Goal: Task Accomplishment & Management: Manage account settings

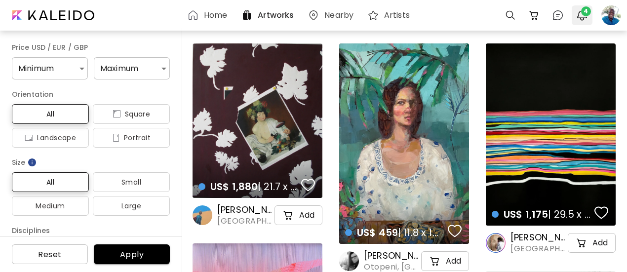
click at [581, 16] on img "button" at bounding box center [582, 15] width 12 height 12
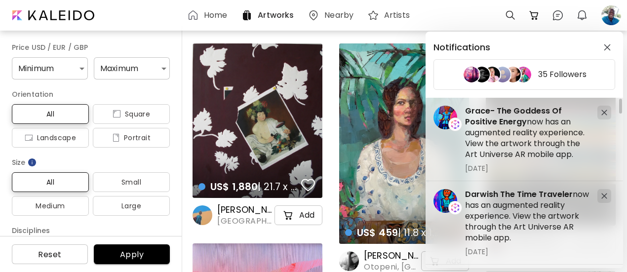
click at [612, 15] on div "Notifications 35 Followers Darwish The Time Traveler now has an augmented reali…" at bounding box center [313, 136] width 627 height 272
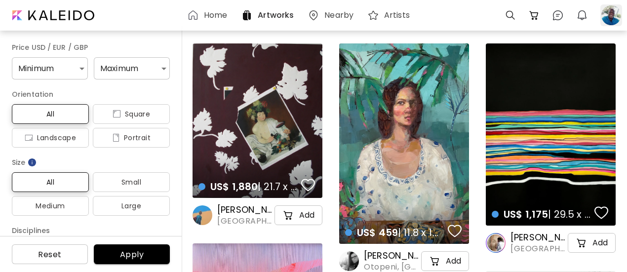
click at [612, 18] on div at bounding box center [612, 15] width 22 height 22
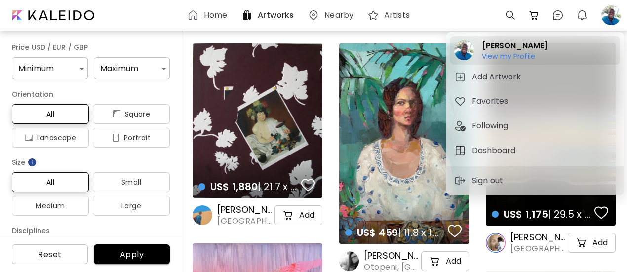
click at [509, 56] on h6 "View my Profile" at bounding box center [515, 56] width 66 height 9
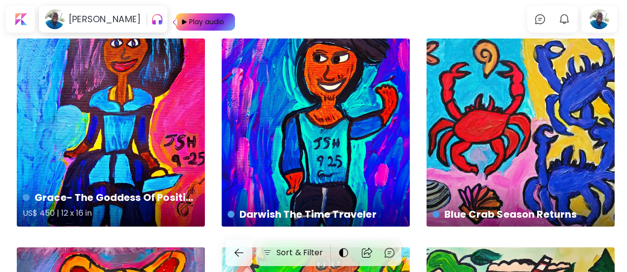
click at [142, 110] on div "Grace- The Goddess Of Positive Energy US$ 450 | 12 x 16 in" at bounding box center [111, 133] width 188 height 188
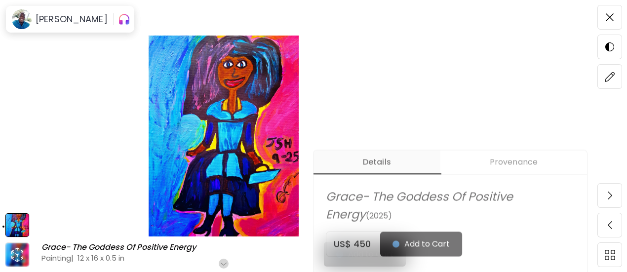
scroll to position [227, 0]
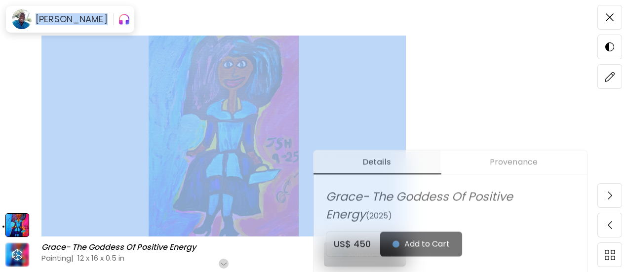
drag, startPoint x: 626, startPoint y: 41, endPoint x: 626, endPoint y: 63, distance: 22.2
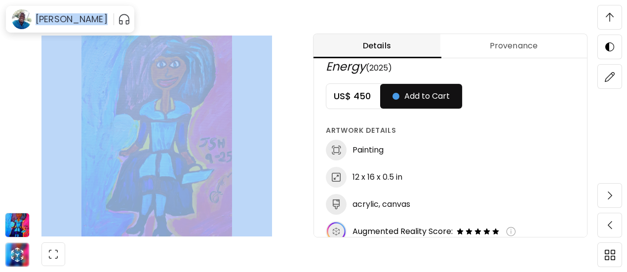
scroll to position [92, 0]
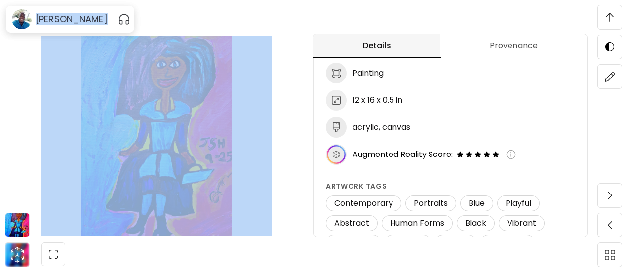
click at [526, 39] on button "Provenance" at bounding box center [514, 46] width 147 height 24
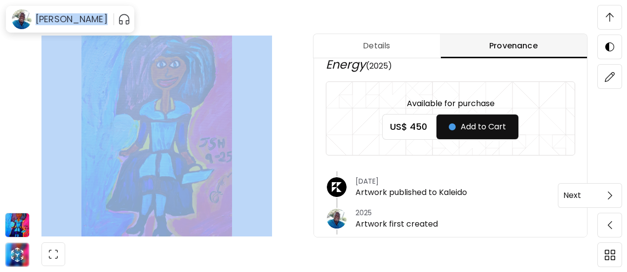
click at [615, 196] on span at bounding box center [610, 195] width 21 height 21
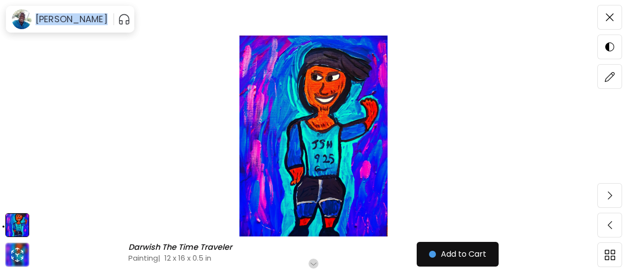
click at [395, 139] on img at bounding box center [313, 136] width 544 height 201
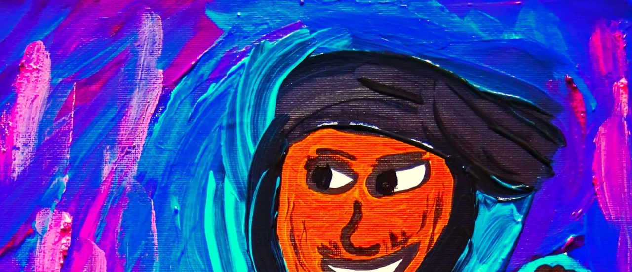
click at [395, 139] on img at bounding box center [315, 136] width 549 height 201
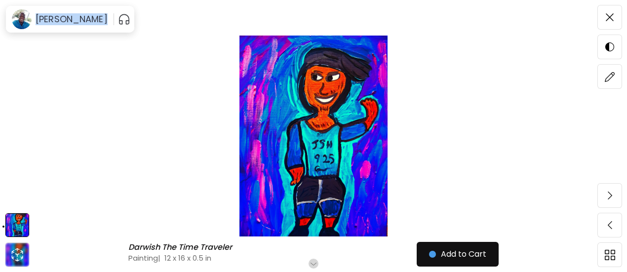
click at [395, 139] on img at bounding box center [313, 136] width 544 height 201
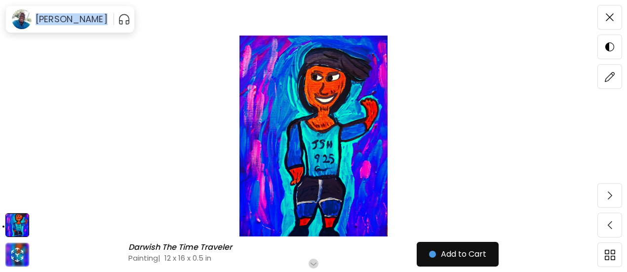
click at [453, 4] on div "Darwish The Time Traveler Darwish The Time Traveler Painting | 12 x 16 x 0.5 in…" at bounding box center [313, 136] width 627 height 272
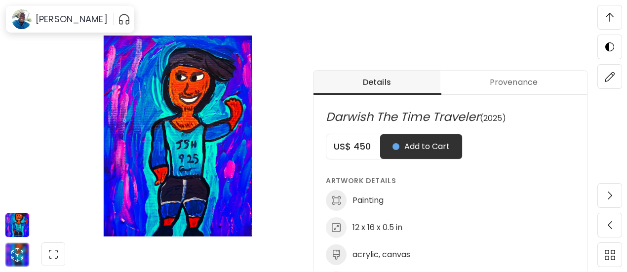
click at [514, 91] on button "Provenance" at bounding box center [514, 83] width 147 height 24
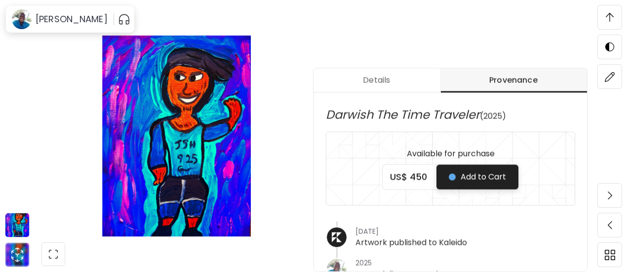
click at [480, 180] on span "Add to Cart" at bounding box center [477, 177] width 57 height 12
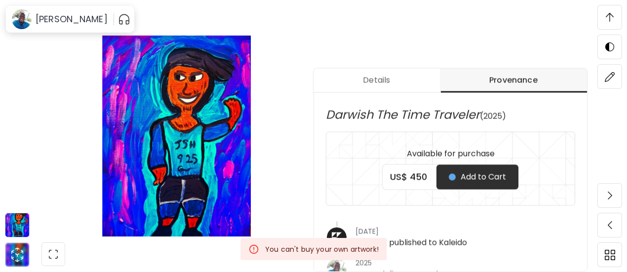
click at [556, 36] on div "Details Provenance Darwish The Time Traveler (2025) Available for purchase US$ …" at bounding box center [471, 171] width 314 height 272
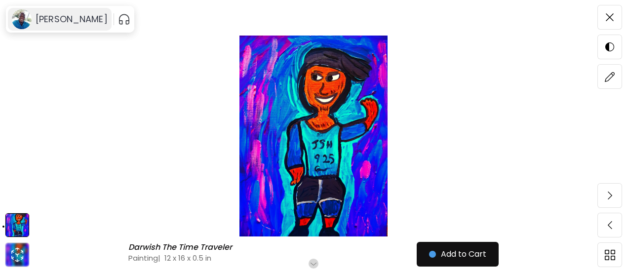
click at [55, 22] on h6 "[PERSON_NAME]" at bounding box center [72, 19] width 72 height 12
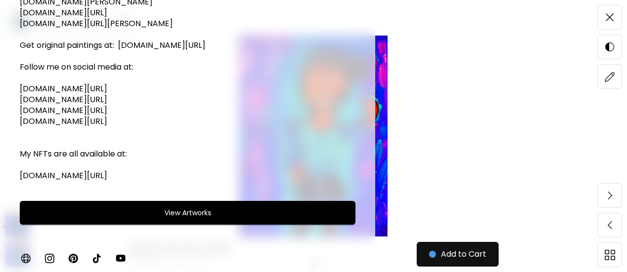
click at [30, 258] on img at bounding box center [26, 258] width 12 height 12
click at [48, 262] on img at bounding box center [49, 258] width 12 height 12
click at [70, 260] on img at bounding box center [73, 258] width 12 height 12
click at [96, 260] on img at bounding box center [97, 258] width 12 height 12
click at [121, 257] on img at bounding box center [121, 258] width 12 height 12
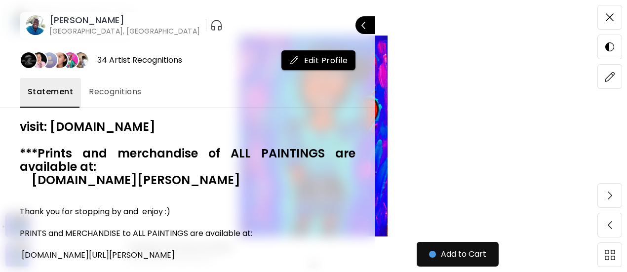
click at [113, 21] on h6 "[PERSON_NAME]" at bounding box center [124, 20] width 151 height 12
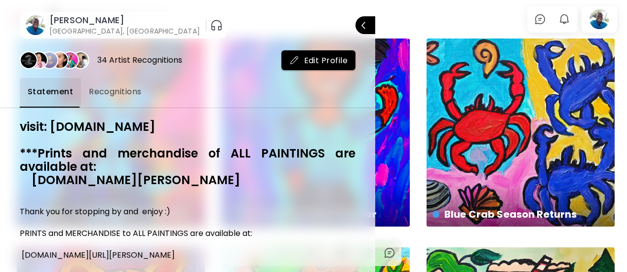
click at [608, 15] on div at bounding box center [313, 136] width 627 height 272
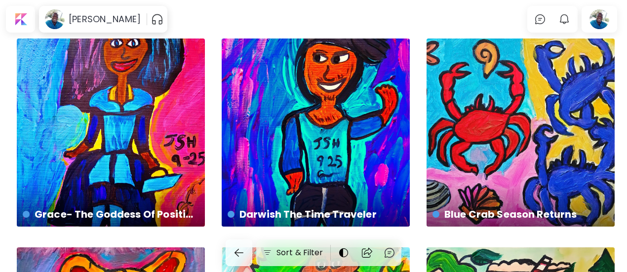
click at [608, 15] on div at bounding box center [600, 19] width 32 height 23
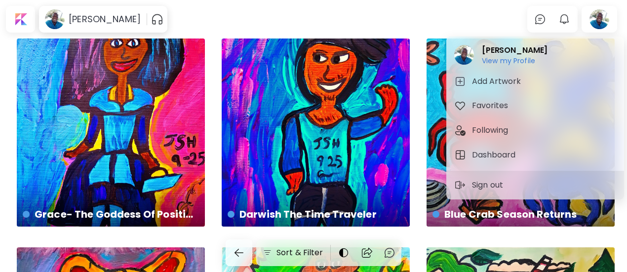
click at [608, 15] on div at bounding box center [313, 136] width 627 height 272
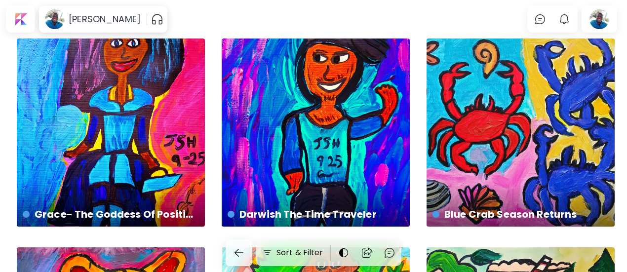
click at [608, 15] on div at bounding box center [600, 19] width 32 height 23
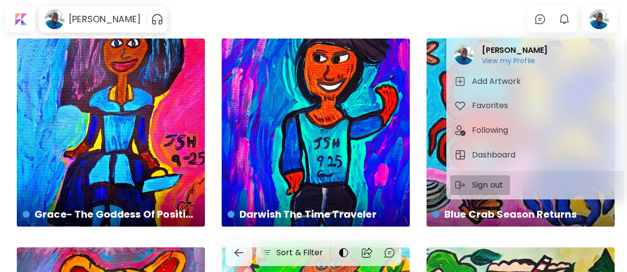
click at [490, 186] on p "Sign out" at bounding box center [489, 185] width 34 height 12
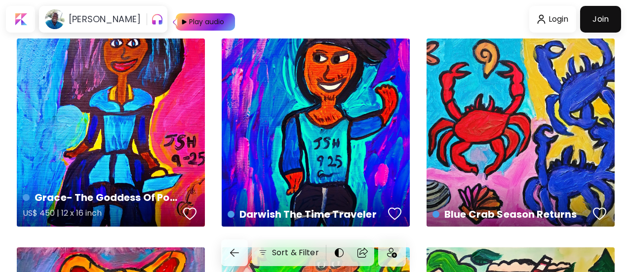
click at [136, 126] on div "Grace- The Goddess Of Positive Energy US$ 450 | 12 x 16 inch" at bounding box center [111, 133] width 188 height 188
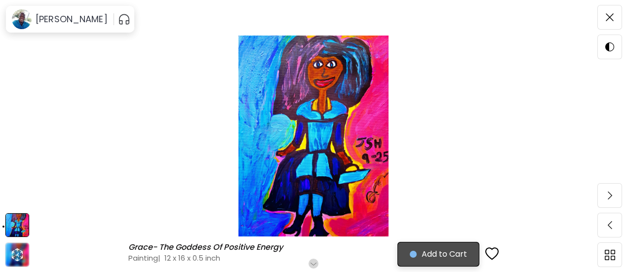
click at [445, 255] on span "Add to Cart" at bounding box center [438, 254] width 57 height 12
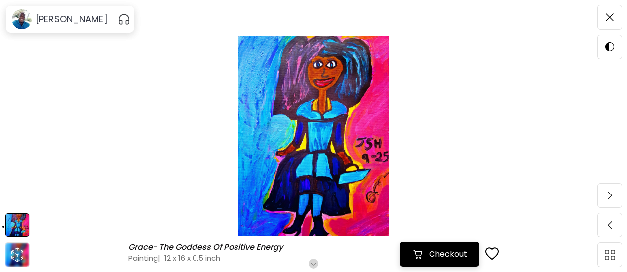
click at [445, 255] on span "Checkout" at bounding box center [439, 254] width 55 height 12
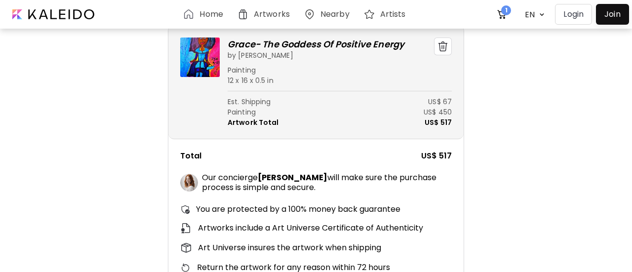
scroll to position [96, 0]
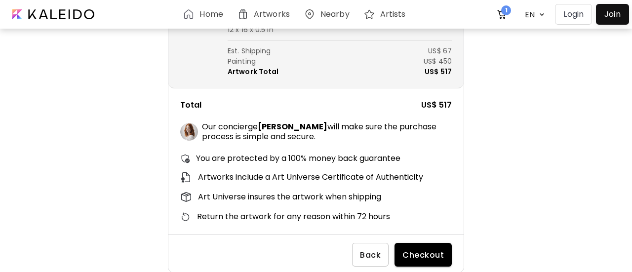
click at [419, 253] on span "Checkout" at bounding box center [423, 255] width 41 height 10
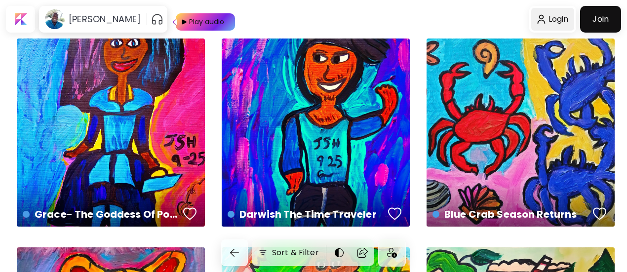
click at [575, 15] on div at bounding box center [553, 19] width 43 height 23
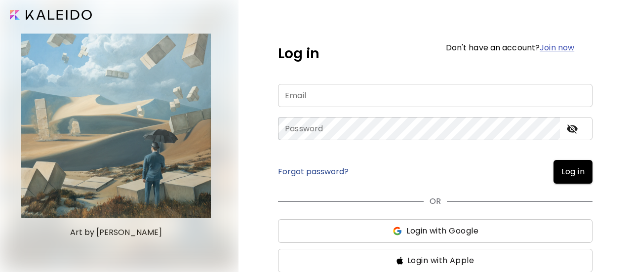
type input "**********"
click at [575, 167] on span "Log in" at bounding box center [573, 172] width 23 height 12
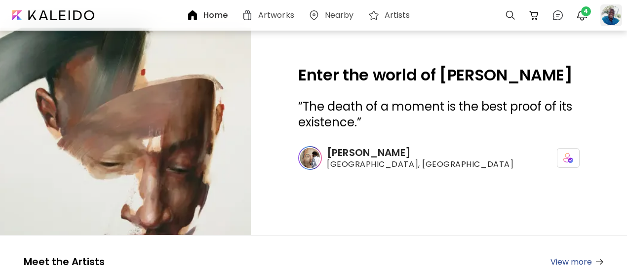
click at [610, 17] on div at bounding box center [612, 15] width 22 height 22
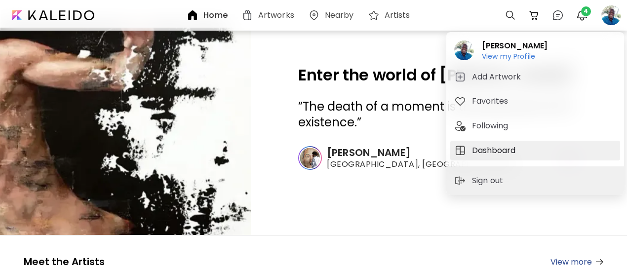
click at [491, 147] on h5 "Dashboard" at bounding box center [495, 151] width 46 height 12
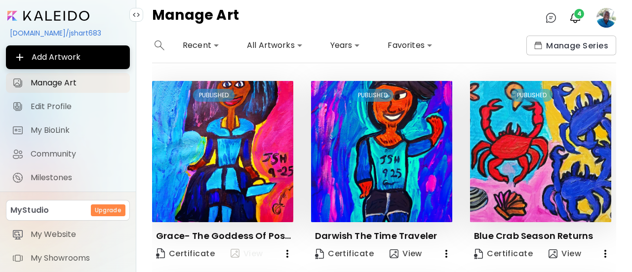
click at [261, 254] on span "View" at bounding box center [247, 254] width 33 height 12
click at [182, 255] on span "Certificate" at bounding box center [185, 253] width 59 height 13
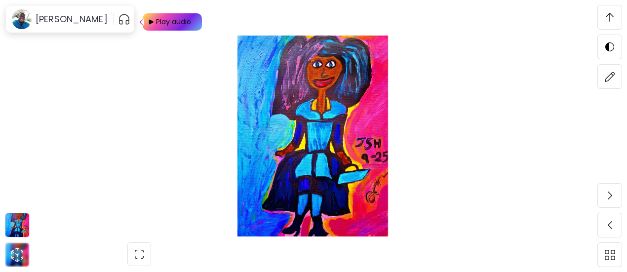
scroll to position [1502, 0]
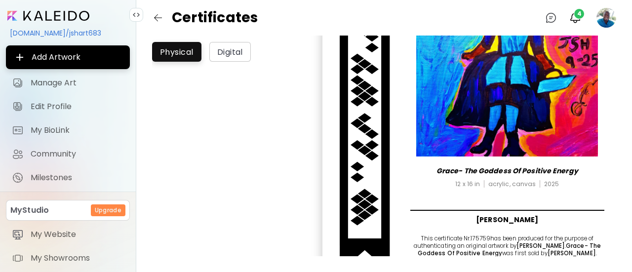
scroll to position [211, 0]
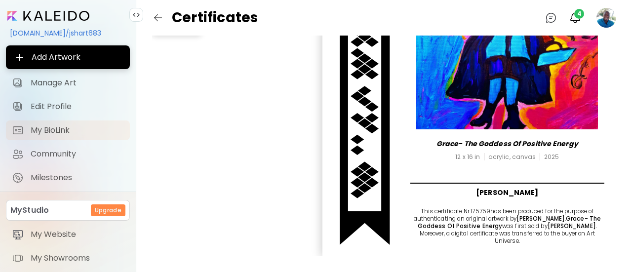
click at [50, 128] on span "My BioLink" at bounding box center [77, 130] width 93 height 10
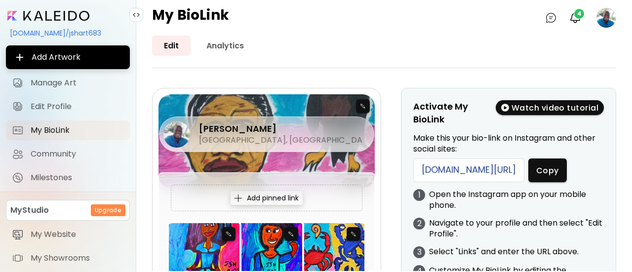
scroll to position [46, 0]
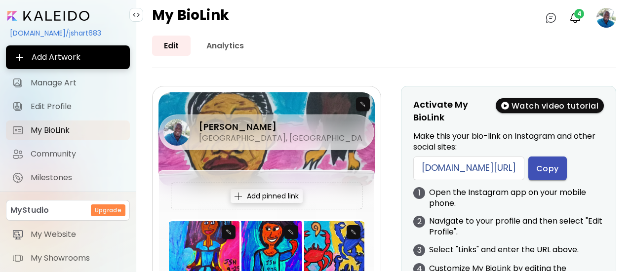
click at [529, 180] on button "Copy" at bounding box center [548, 169] width 39 height 24
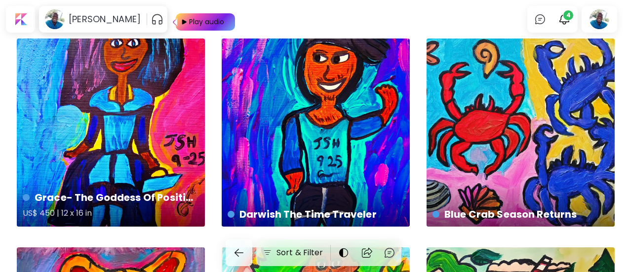
click at [48, 124] on div "Grace- The Goddess Of Positive Energy US$ 450 | 12 x 16 in" at bounding box center [111, 133] width 188 height 188
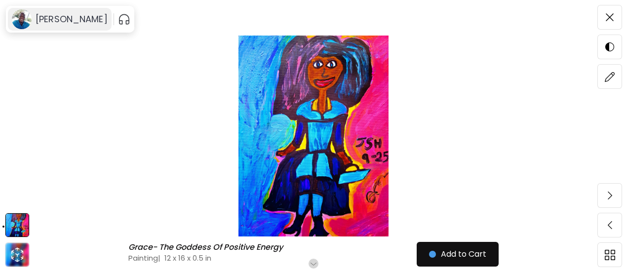
click at [28, 26] on image at bounding box center [22, 19] width 20 height 20
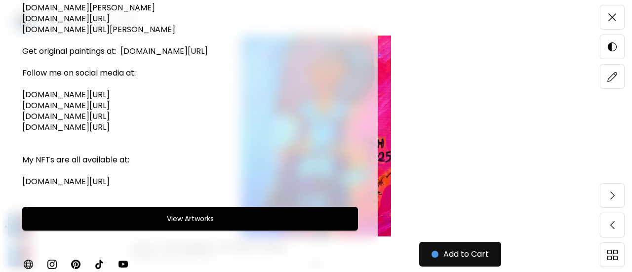
scroll to position [348, 0]
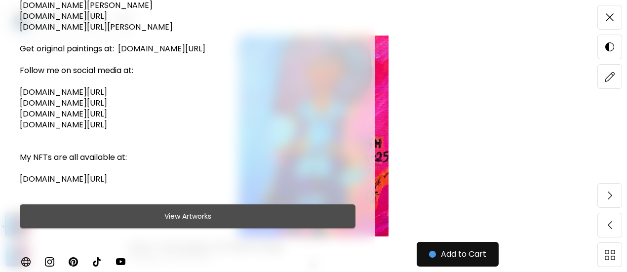
click at [220, 222] on span "View Artworks" at bounding box center [187, 216] width 311 height 12
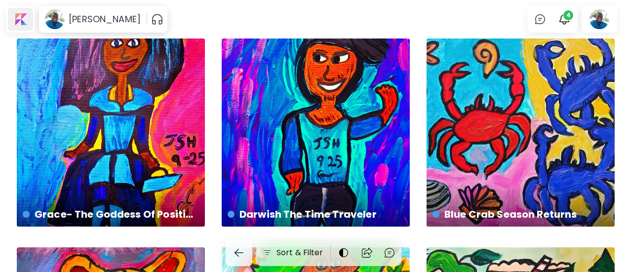
click at [17, 17] on div at bounding box center [20, 19] width 25 height 23
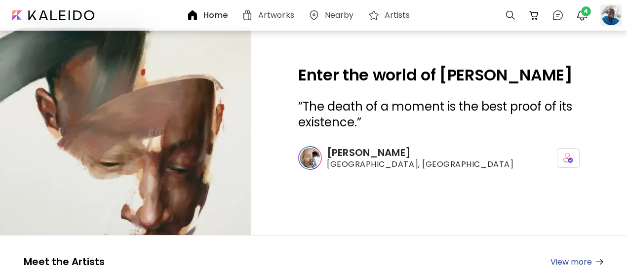
click at [613, 10] on div at bounding box center [612, 15] width 22 height 22
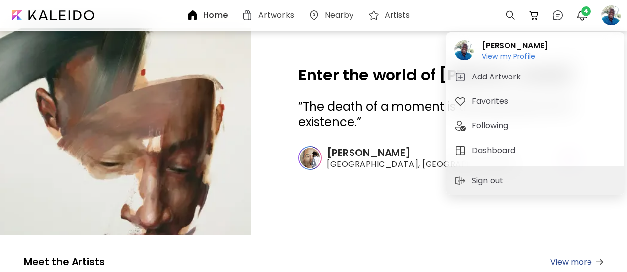
click at [487, 162] on div "[PERSON_NAME] View my Profile View my Profile Add Artwork Favorites Following D…" at bounding box center [536, 99] width 178 height 134
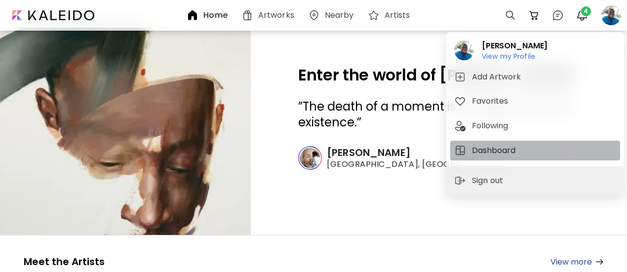
click at [486, 152] on h5 "Dashboard" at bounding box center [495, 151] width 46 height 12
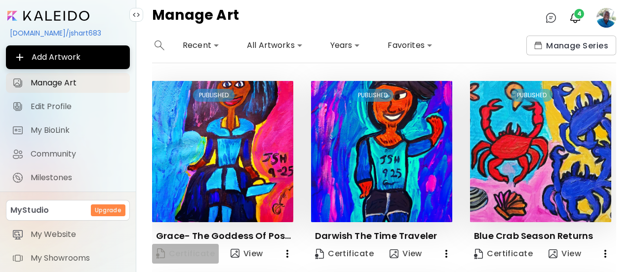
click at [210, 256] on span "Certificate" at bounding box center [185, 253] width 59 height 13
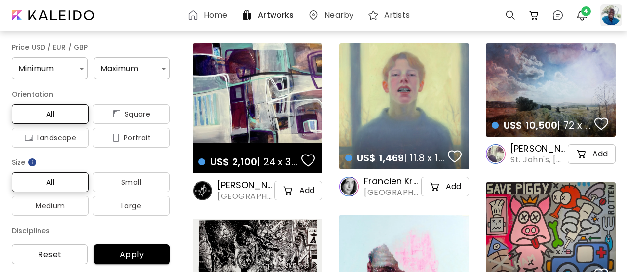
click at [614, 18] on div at bounding box center [612, 15] width 22 height 22
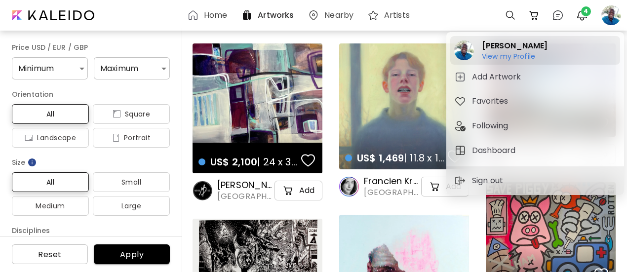
click at [515, 56] on h6 "View my Profile" at bounding box center [515, 56] width 66 height 9
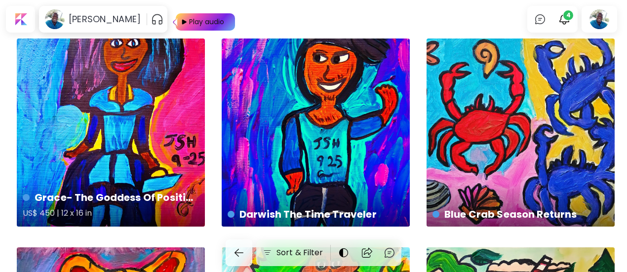
click at [98, 160] on div "Grace- The Goddess Of Positive Energy US$ 450 | 12 x 16 in" at bounding box center [111, 133] width 188 height 188
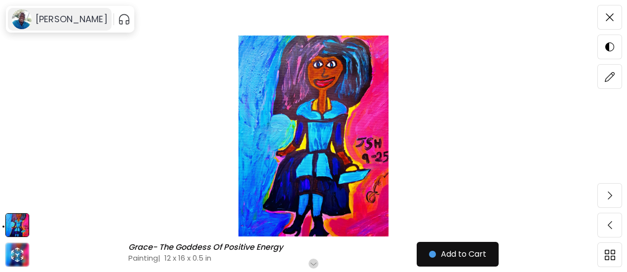
click at [86, 22] on h6 "[PERSON_NAME]" at bounding box center [72, 19] width 72 height 12
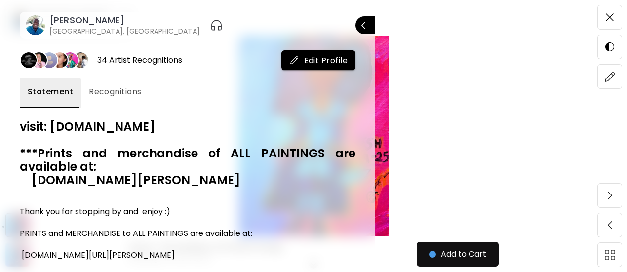
click at [86, 22] on h6 "[PERSON_NAME]" at bounding box center [124, 20] width 151 height 12
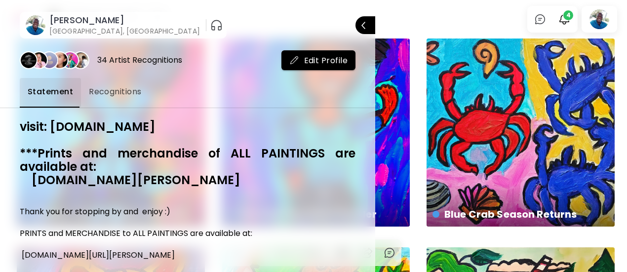
click at [405, 20] on div at bounding box center [313, 136] width 627 height 272
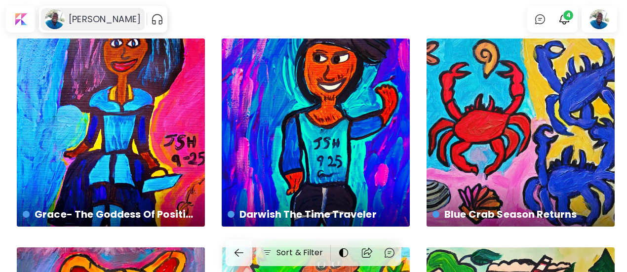
click at [69, 17] on h6 "[PERSON_NAME]" at bounding box center [105, 19] width 72 height 12
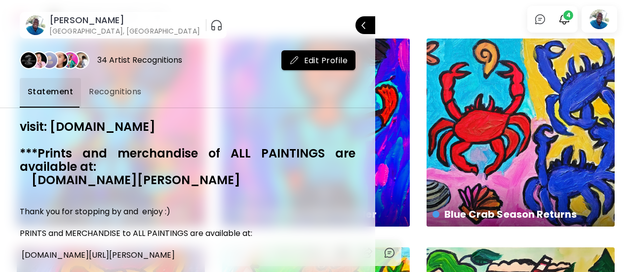
click at [406, 15] on div at bounding box center [313, 136] width 627 height 272
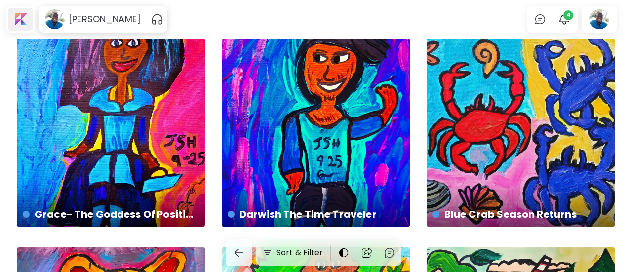
click at [20, 12] on div at bounding box center [20, 19] width 25 height 23
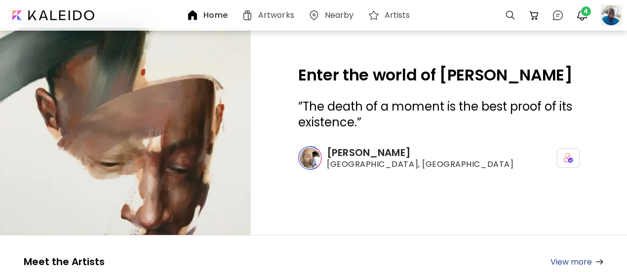
click at [616, 16] on div at bounding box center [612, 15] width 22 height 22
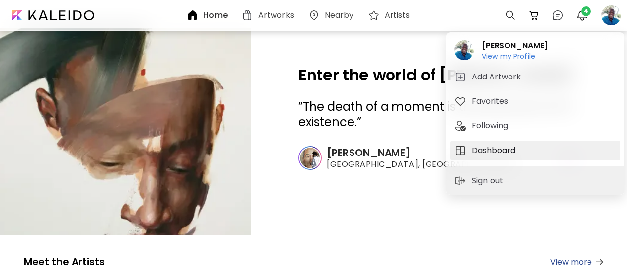
click at [479, 151] on h5 "Dashboard" at bounding box center [495, 151] width 46 height 12
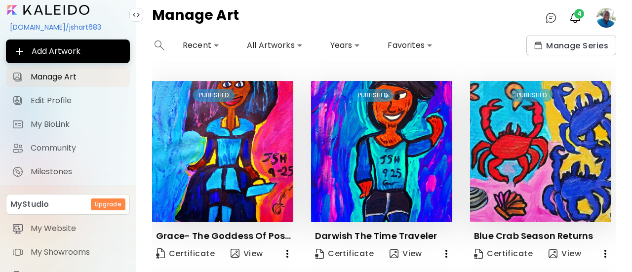
scroll to position [0, 0]
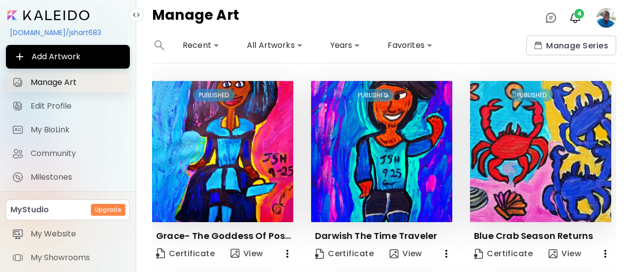
click at [63, 84] on span "Manage Art" at bounding box center [77, 83] width 93 height 10
click at [191, 259] on link "Certificate" at bounding box center [185, 254] width 67 height 20
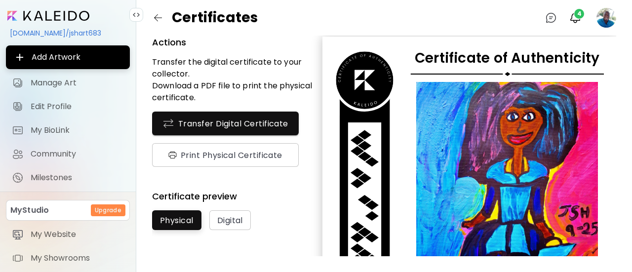
scroll to position [5, 0]
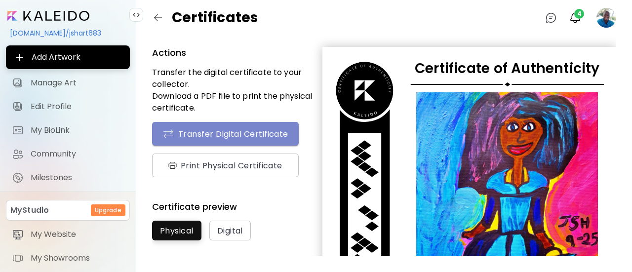
click at [237, 130] on span "Transfer Digital Certificate" at bounding box center [226, 134] width 126 height 12
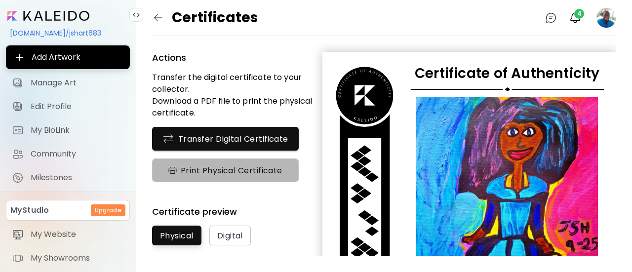
click at [219, 168] on span "Print Physical Certificate" at bounding box center [225, 170] width 117 height 10
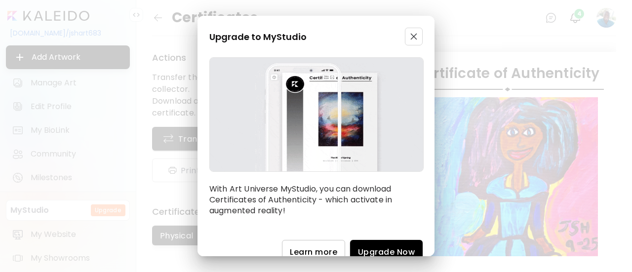
click at [414, 36] on span "button" at bounding box center [414, 36] width 12 height 7
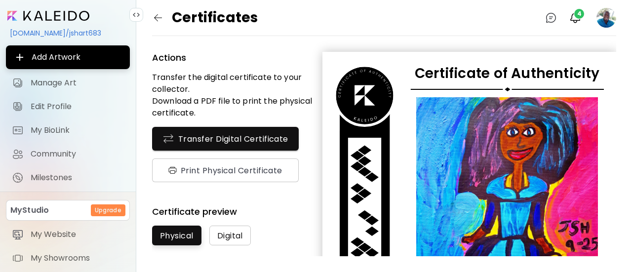
click at [226, 231] on span "Digital" at bounding box center [230, 236] width 26 height 10
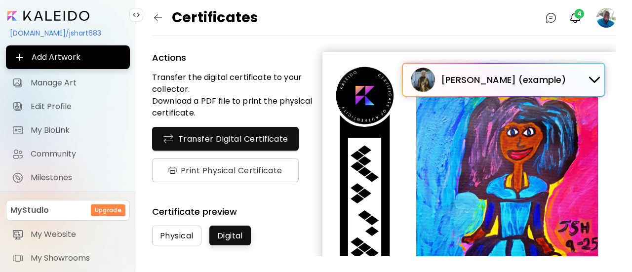
click at [161, 231] on span "Physical" at bounding box center [177, 236] width 34 height 10
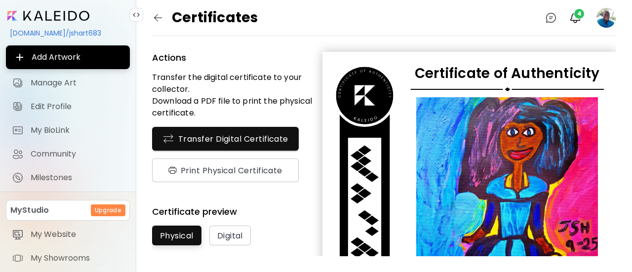
click at [572, 97] on img at bounding box center [507, 218] width 182 height 243
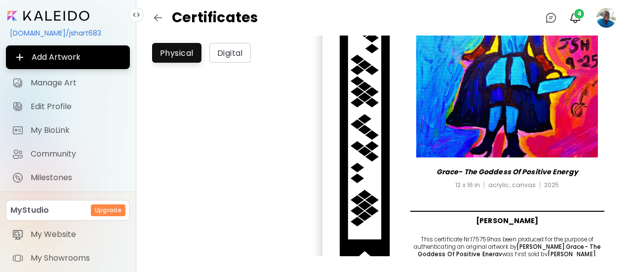
scroll to position [211, 0]
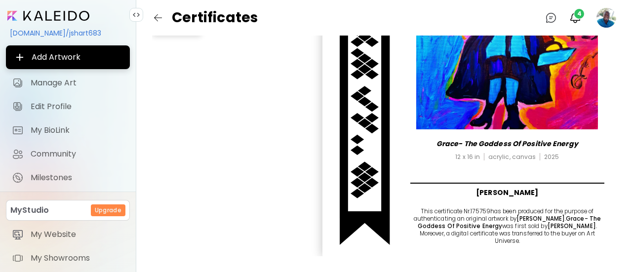
click at [632, 175] on div "Actions Transfer the digital certificate to your collector. Download a PDF file…" at bounding box center [384, 154] width 496 height 237
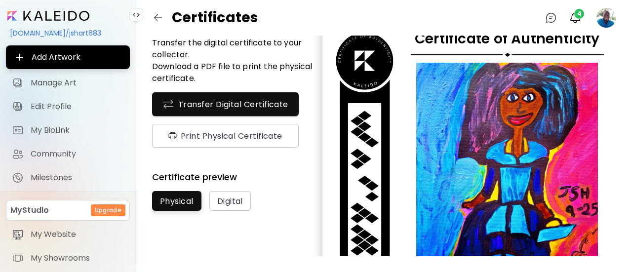
scroll to position [34, 0]
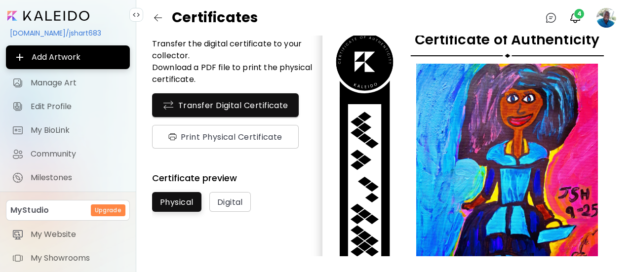
click at [469, 139] on img at bounding box center [507, 185] width 182 height 243
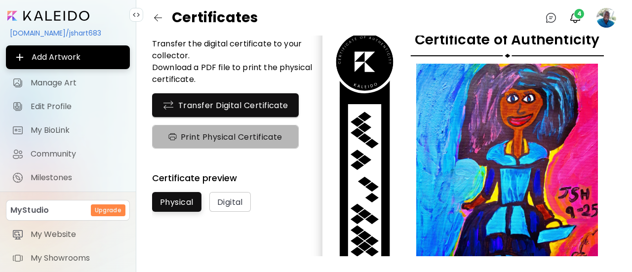
click at [255, 138] on span "Print Physical Certificate" at bounding box center [225, 137] width 117 height 10
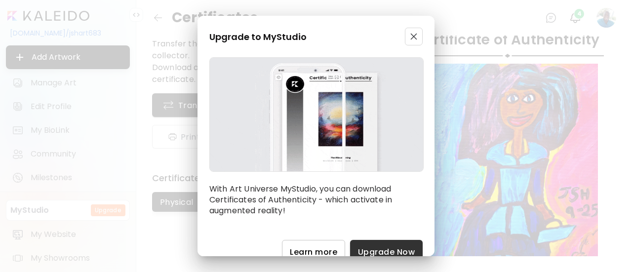
click at [370, 247] on span "Upgrade Now" at bounding box center [386, 252] width 57 height 10
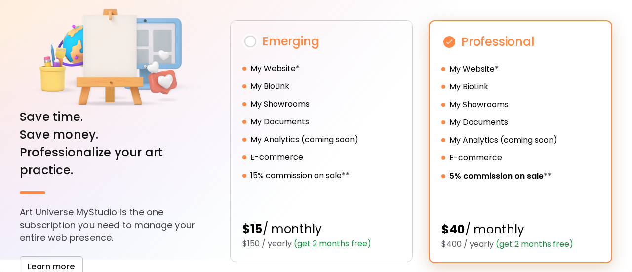
scroll to position [51, 0]
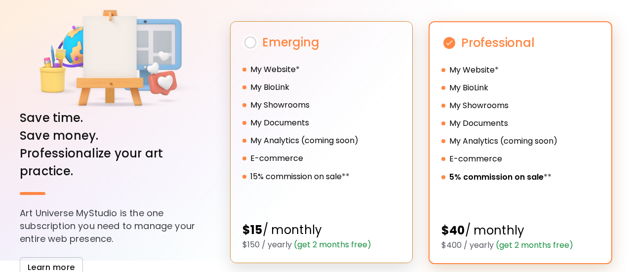
click at [334, 110] on div "My Website * My BioLink My Showrooms My Documents My Analytics (coming soon) E-…" at bounding box center [322, 125] width 158 height 125
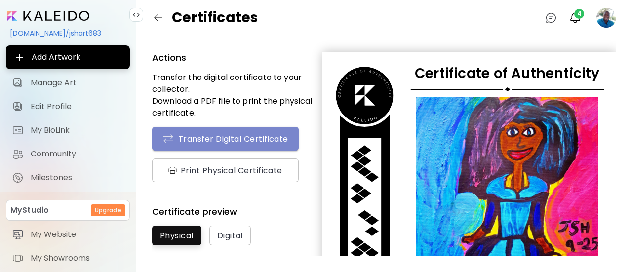
drag, startPoint x: 278, startPoint y: 130, endPoint x: 250, endPoint y: 135, distance: 28.0
click at [250, 135] on span "Transfer Digital Certificate" at bounding box center [226, 139] width 126 height 12
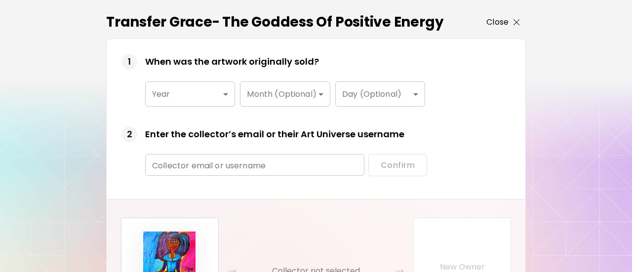
click at [499, 21] on p "Close" at bounding box center [498, 22] width 22 height 12
